Goal: Browse casually: Explore the website without a specific task or goal

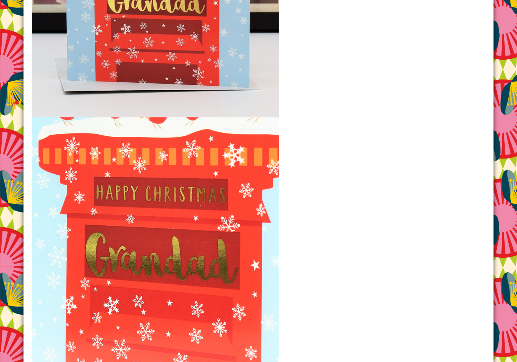
scroll to position [1087, 0]
